Goal: Information Seeking & Learning: Learn about a topic

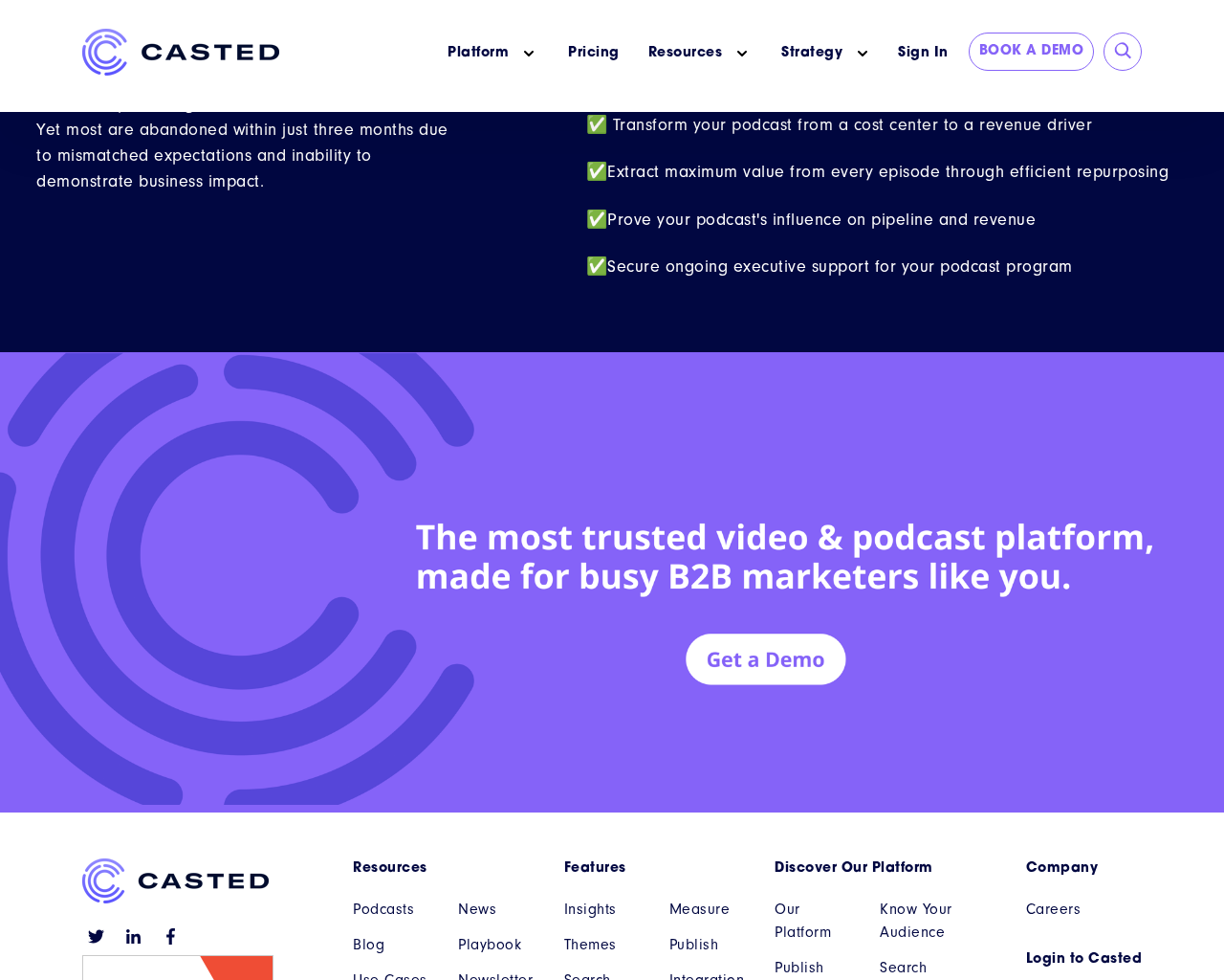
scroll to position [8364, 0]
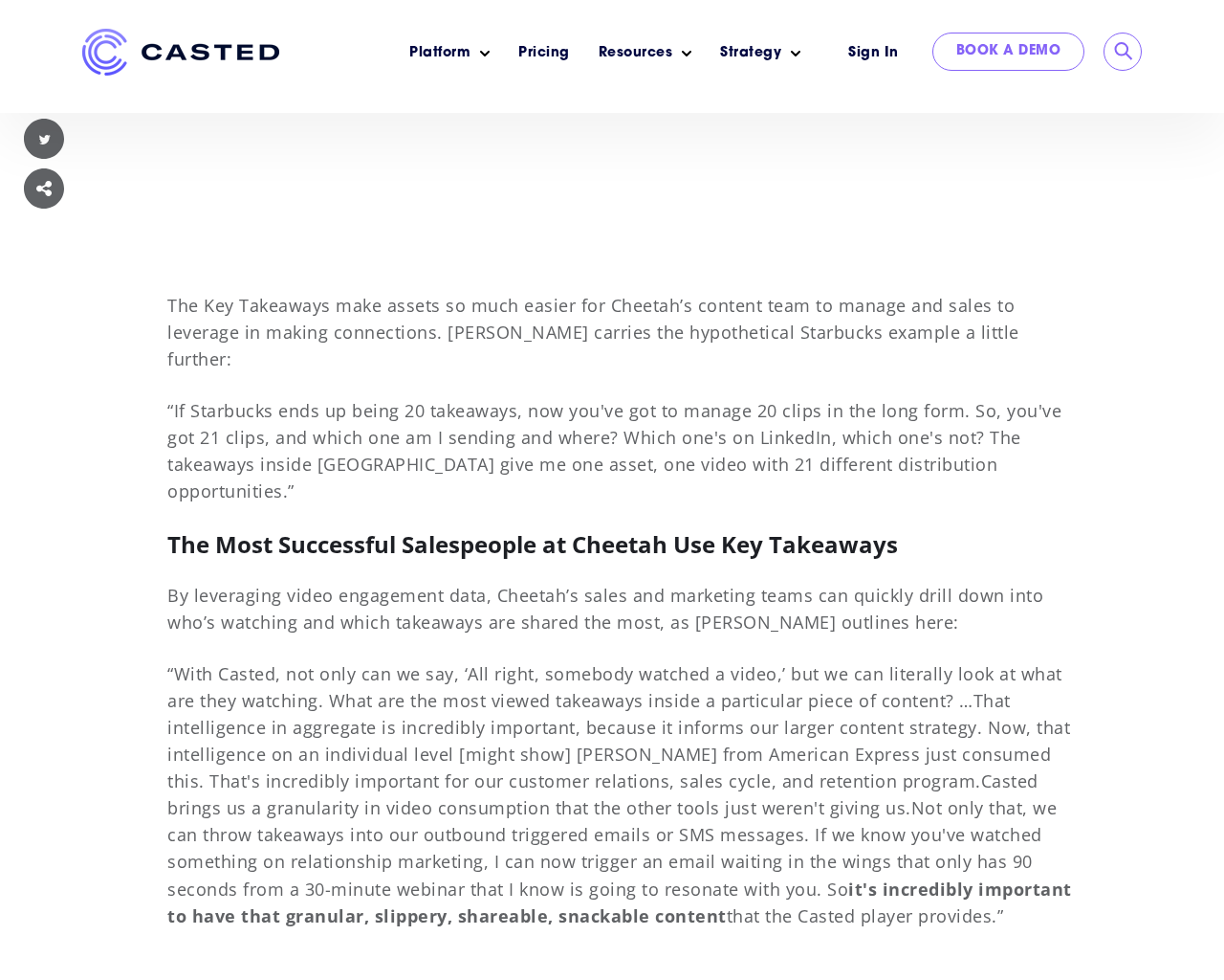
scroll to position [13391, 0]
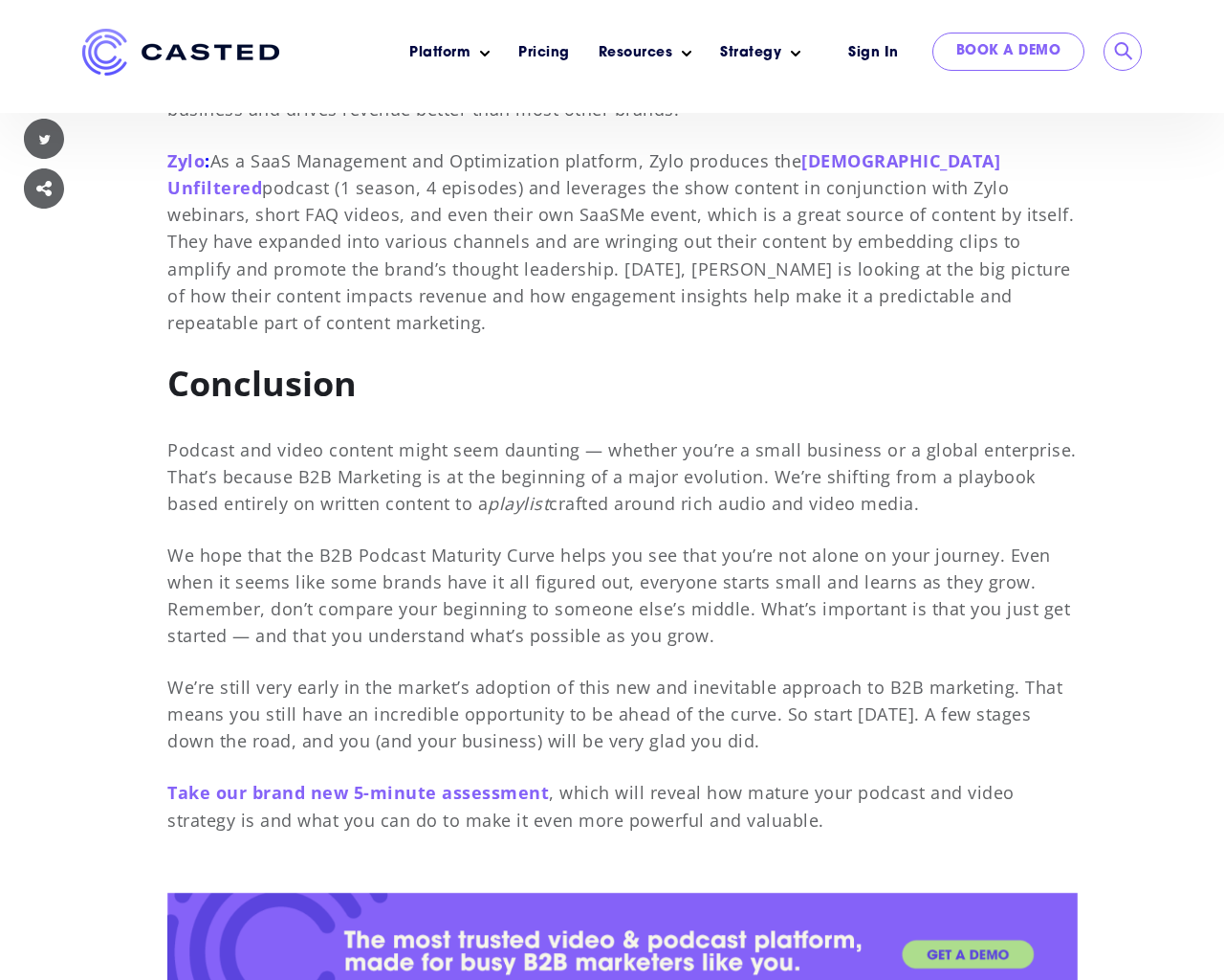
scroll to position [14349, 0]
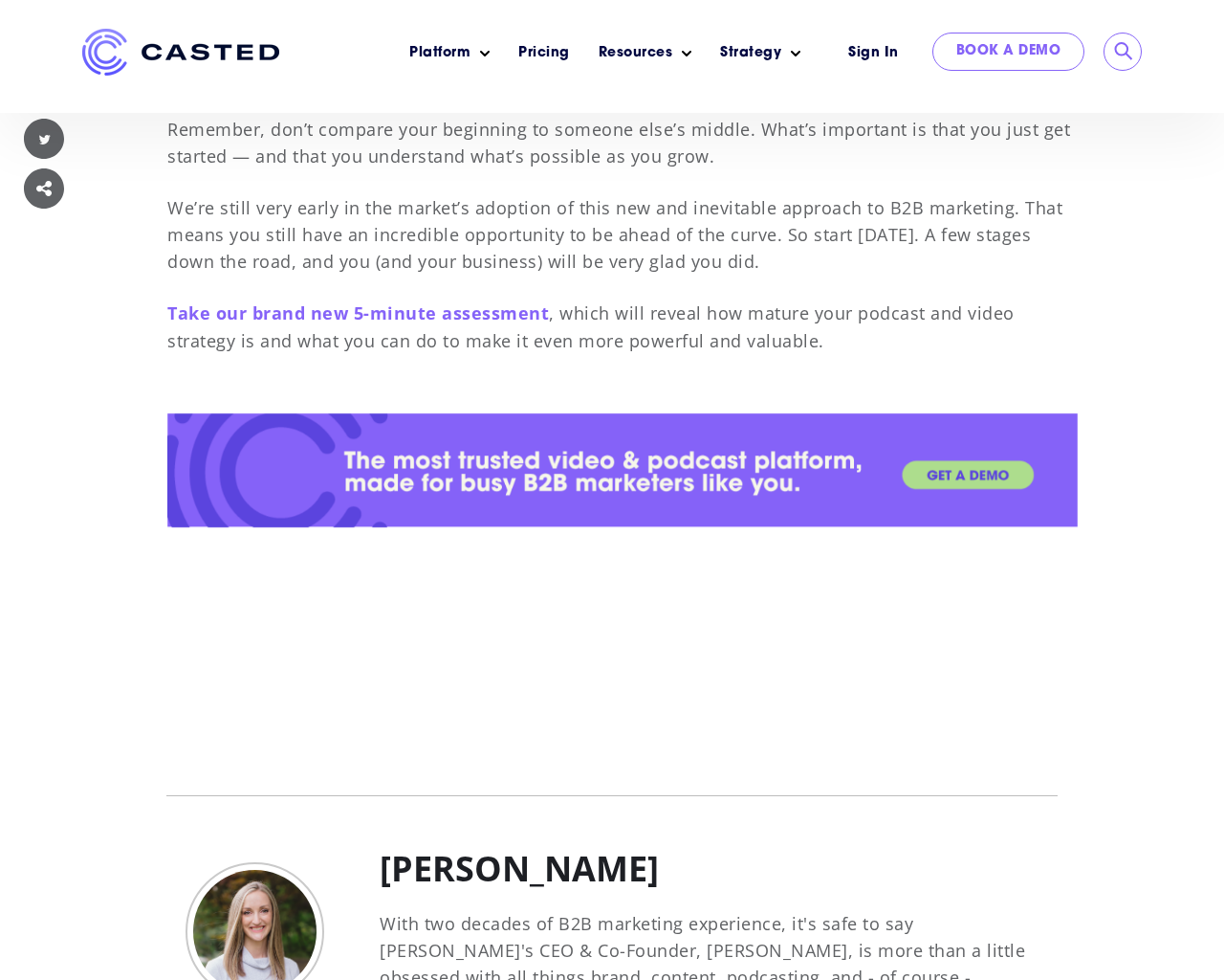
scroll to position [14349, 0]
